Goal: Task Accomplishment & Management: Use online tool/utility

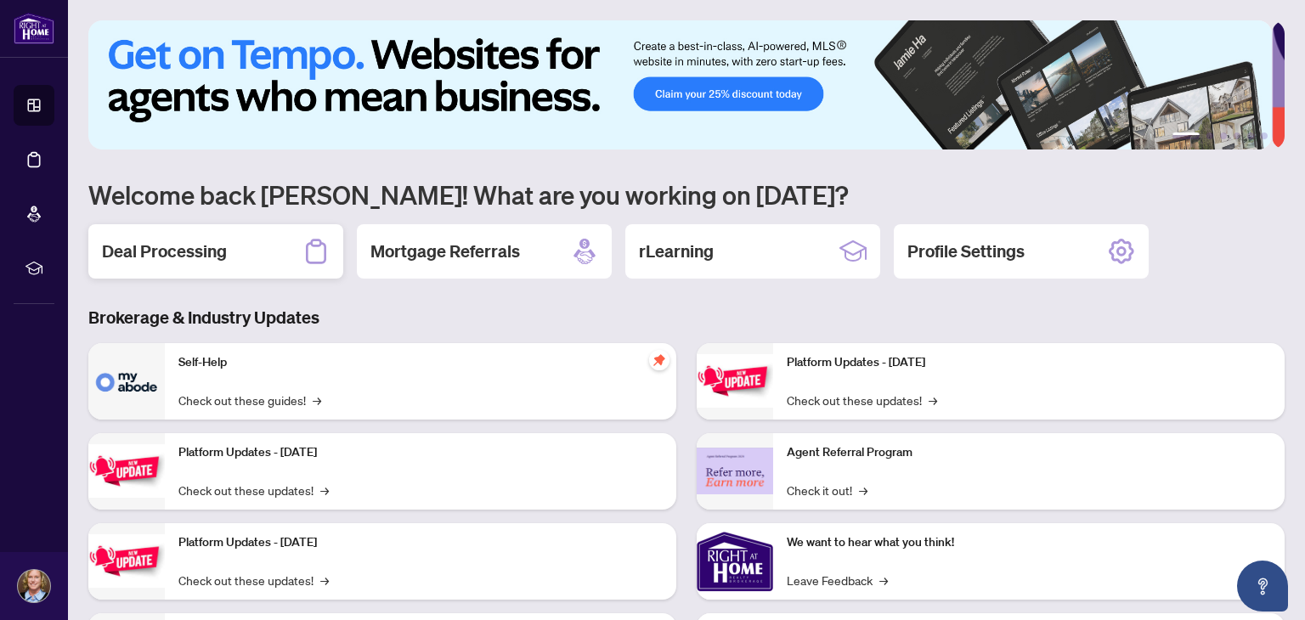
click at [169, 240] on h2 "Deal Processing" at bounding box center [164, 252] width 125 height 24
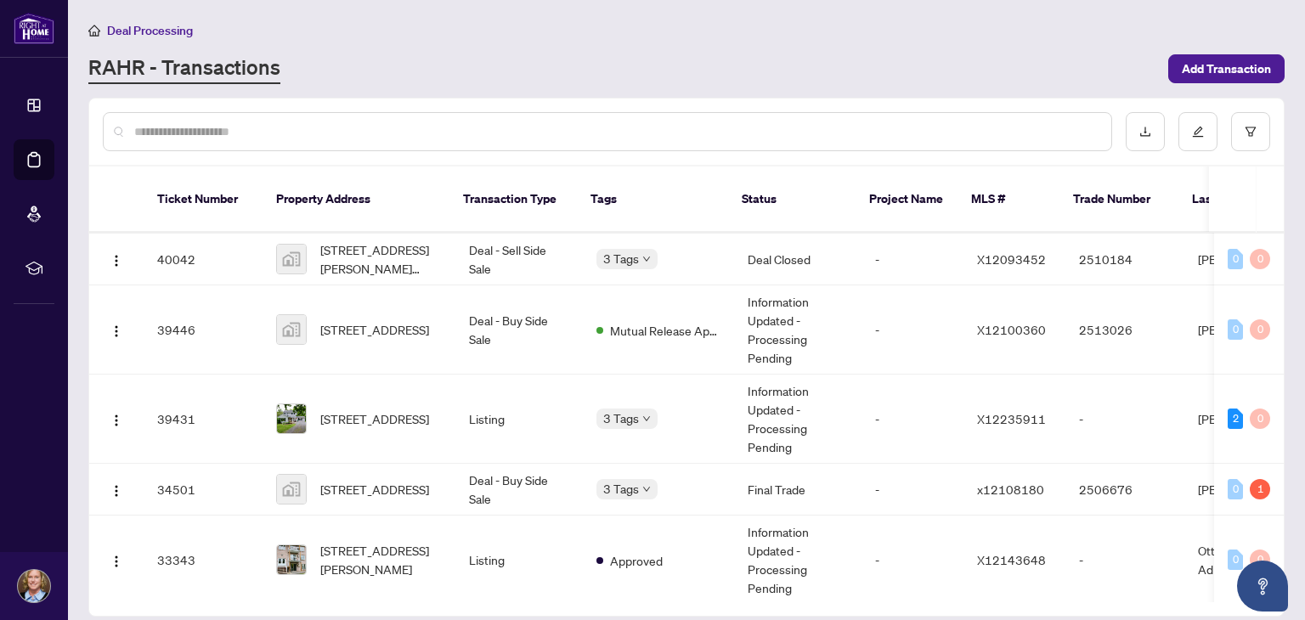
scroll to position [510, 0]
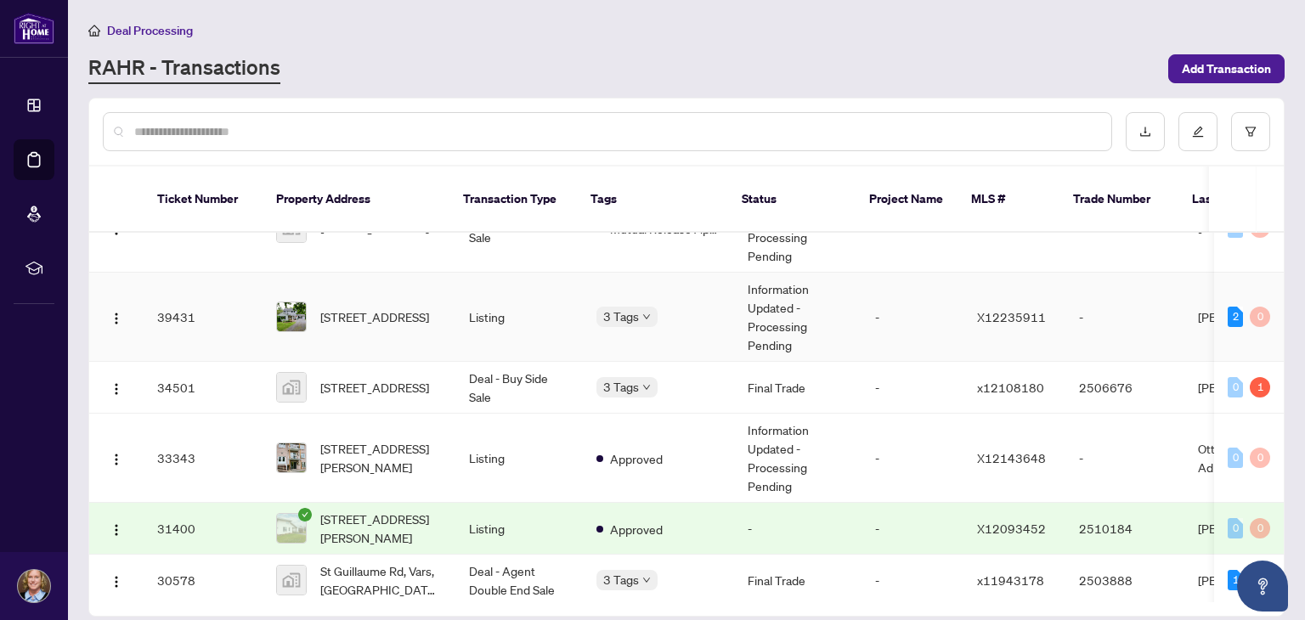
click at [289, 303] on img at bounding box center [291, 317] width 29 height 29
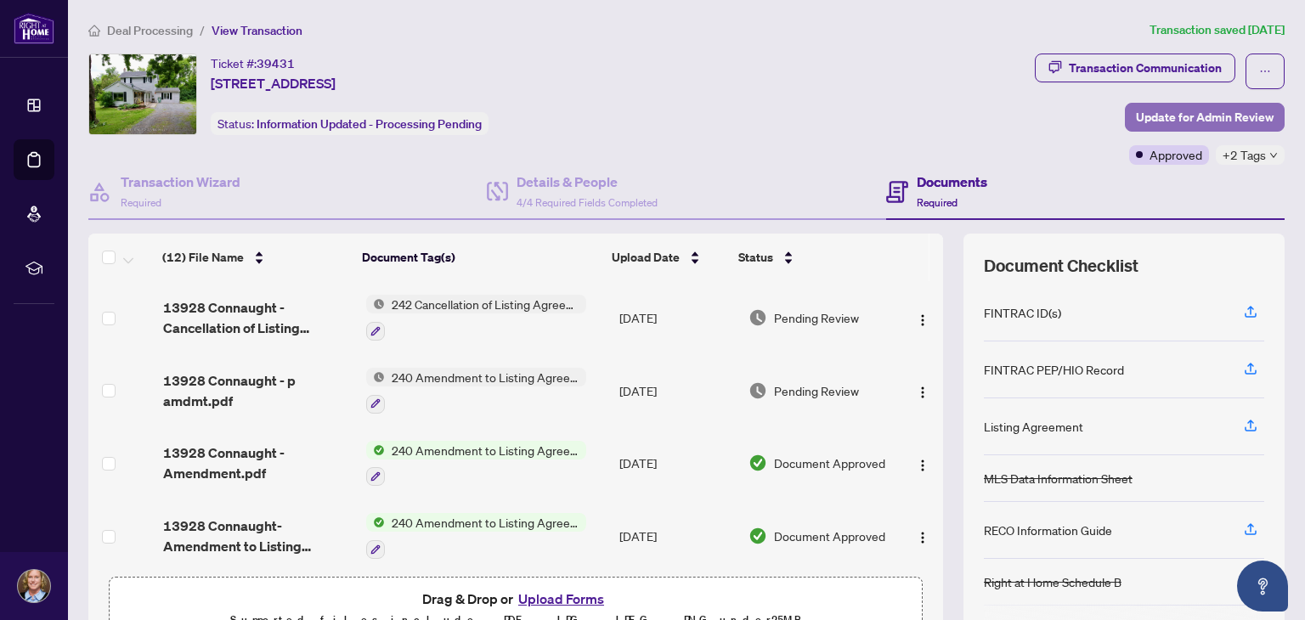
click at [1146, 113] on span "Update for Admin Review" at bounding box center [1205, 117] width 138 height 27
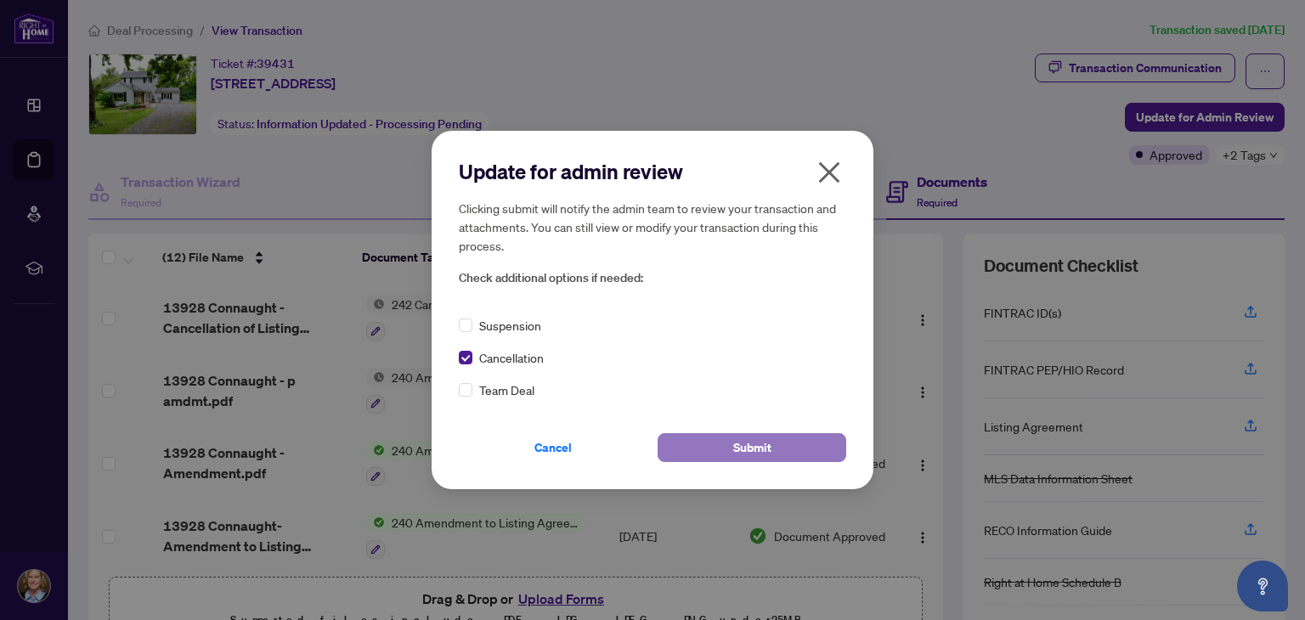
click at [675, 451] on button "Submit" at bounding box center [752, 447] width 189 height 29
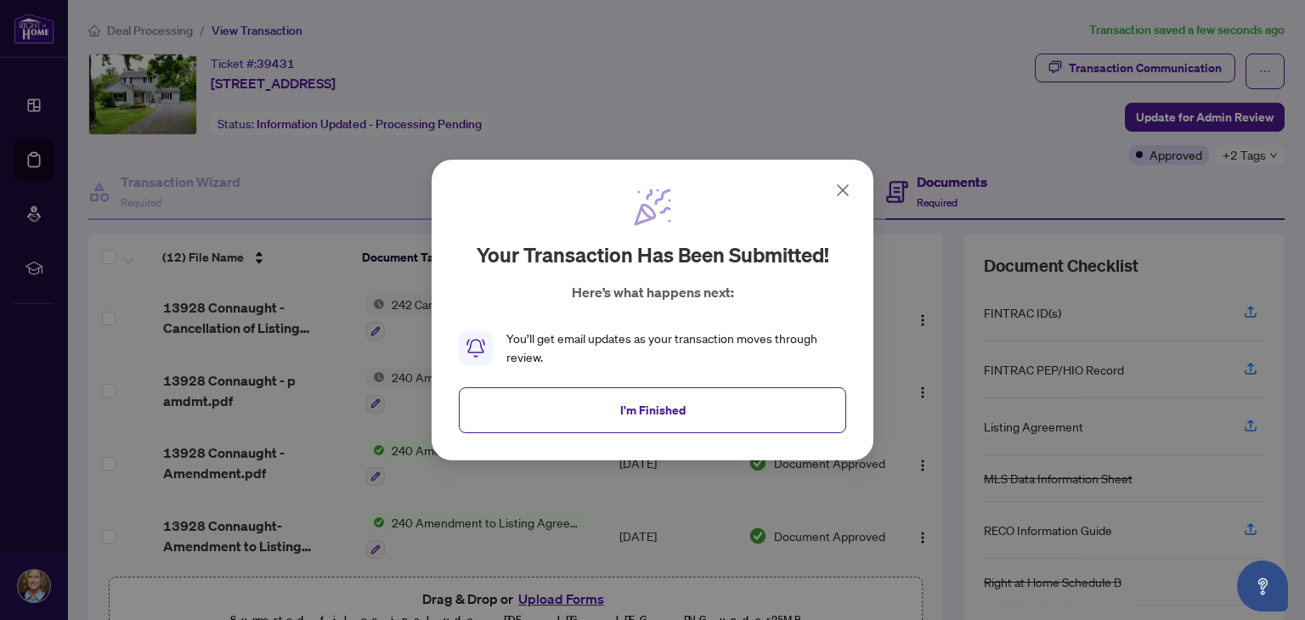
click at [846, 186] on icon at bounding box center [843, 190] width 10 height 10
